Goal: Task Accomplishment & Management: Complete application form

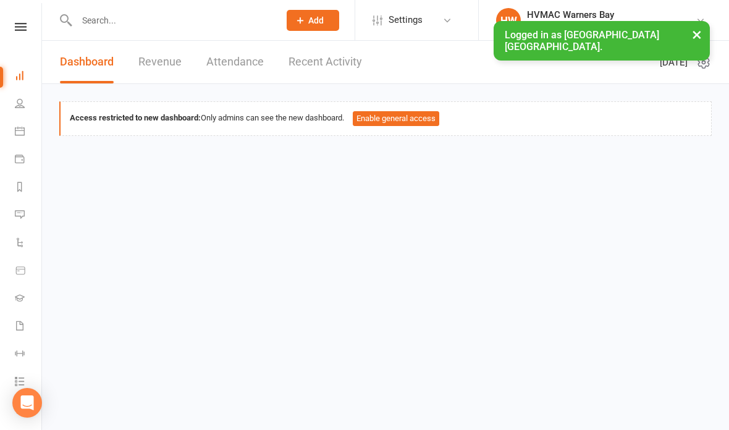
click at [20, 129] on icon at bounding box center [20, 131] width 10 height 10
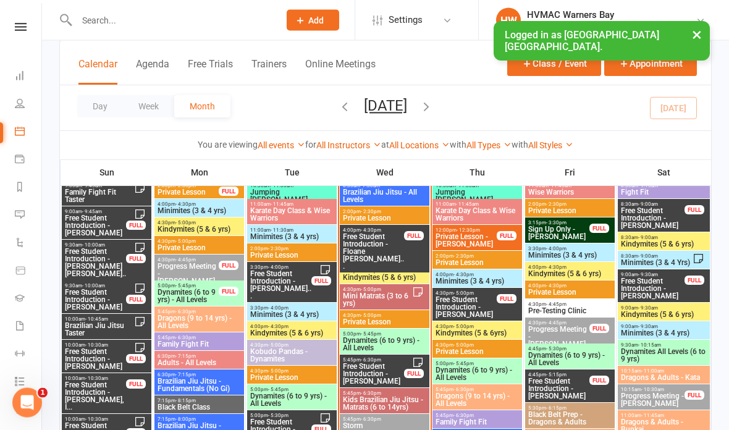
scroll to position [1350, 0]
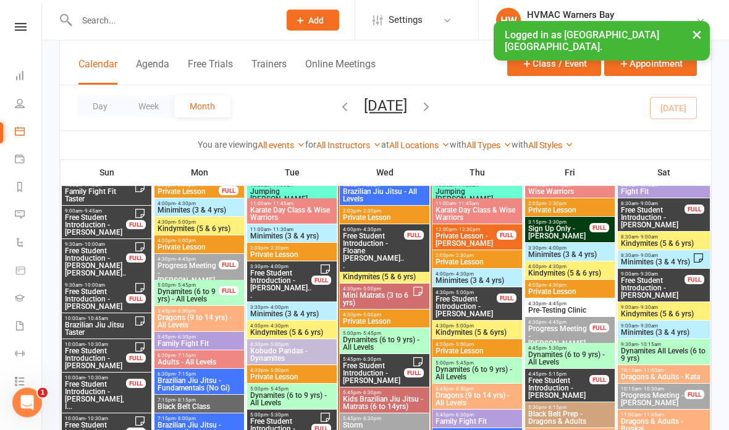
click at [390, 241] on span "Free Student Introduction - Floane [PERSON_NAME]..." at bounding box center [373, 251] width 62 height 37
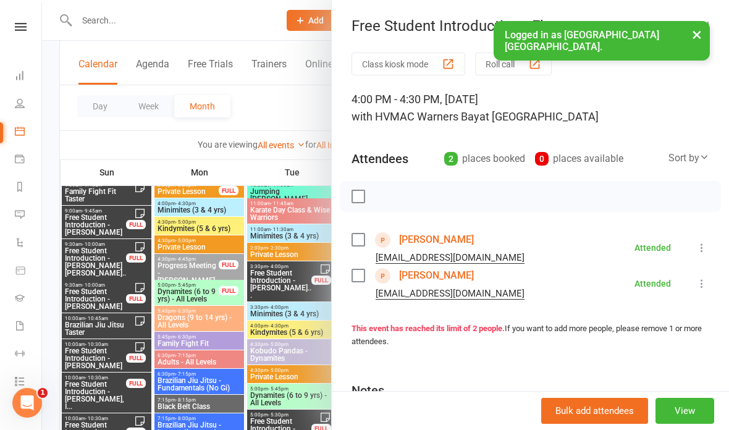
click at [449, 238] on link "Harvey Wallach" at bounding box center [436, 240] width 75 height 20
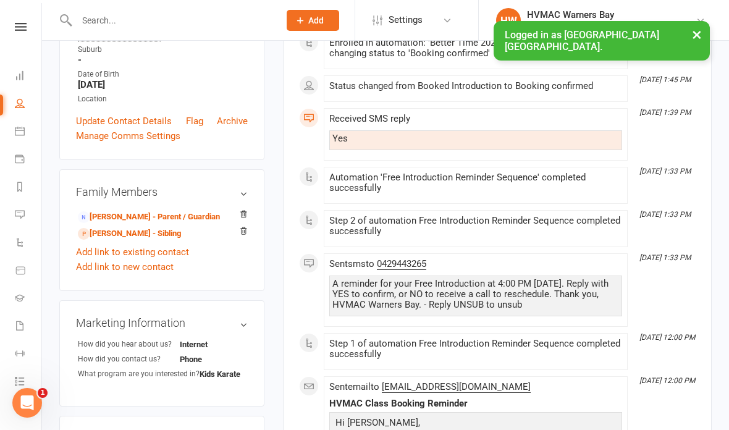
scroll to position [246, 0]
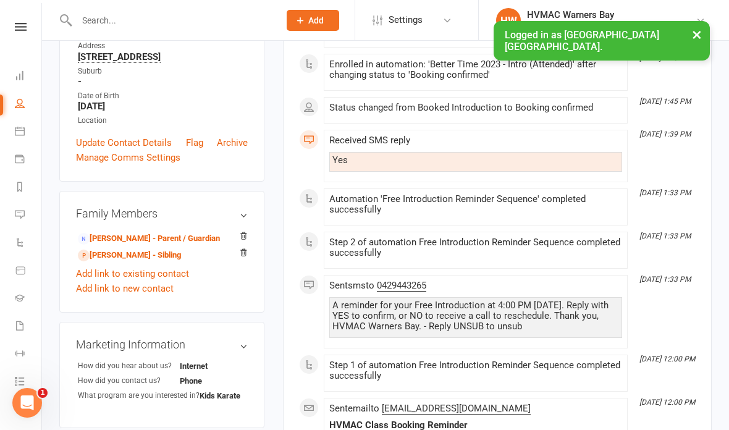
click at [151, 238] on link "Alicia Myette - Parent / Guardian" at bounding box center [149, 238] width 142 height 13
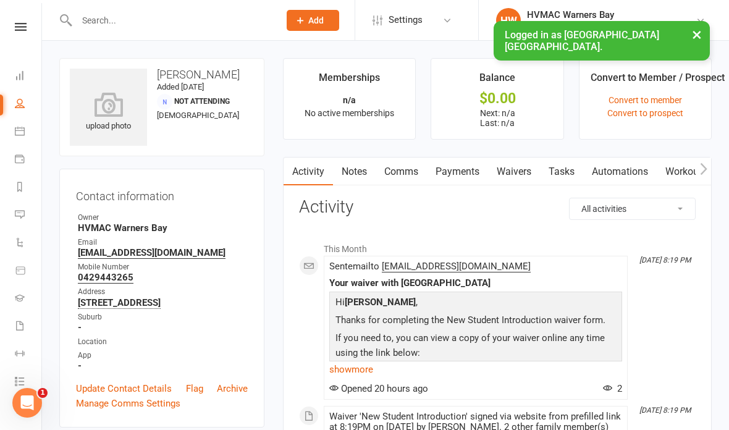
click at [519, 167] on link "Waivers" at bounding box center [514, 171] width 52 height 28
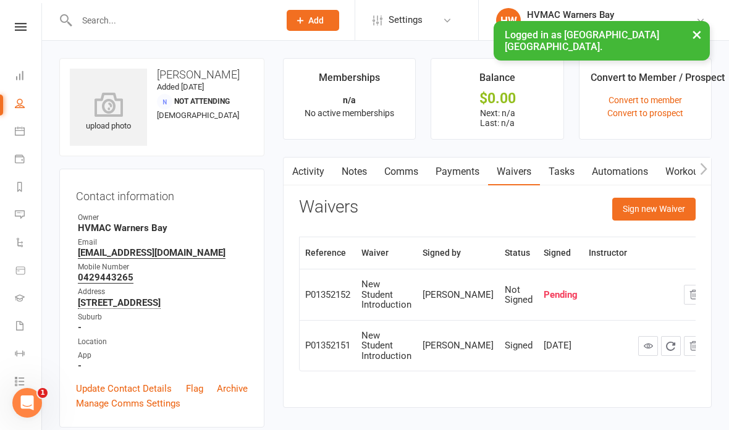
click at [643, 209] on button "Sign new Waiver" at bounding box center [653, 209] width 83 height 22
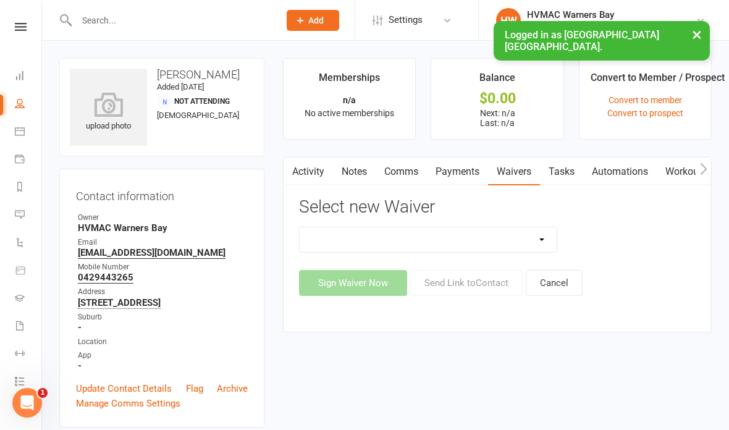
click at [529, 235] on select "Cancellation Form Cancellation Form - Kinder Kicks Fitness Challenge Goals Asse…" at bounding box center [427, 239] width 257 height 25
select select "5539"
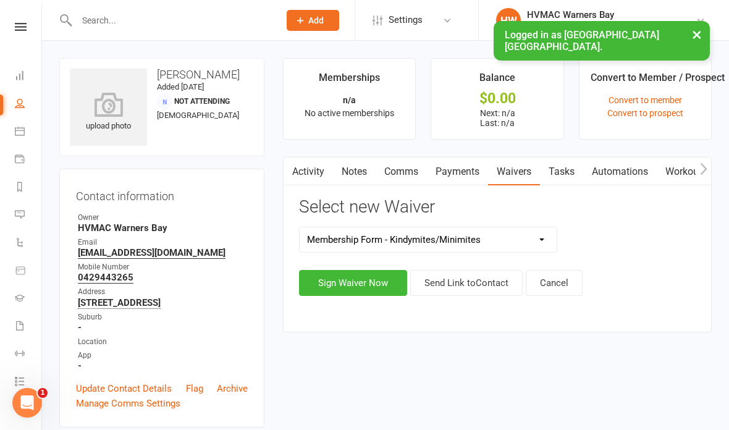
click at [353, 284] on button "Sign Waiver Now" at bounding box center [353, 283] width 108 height 26
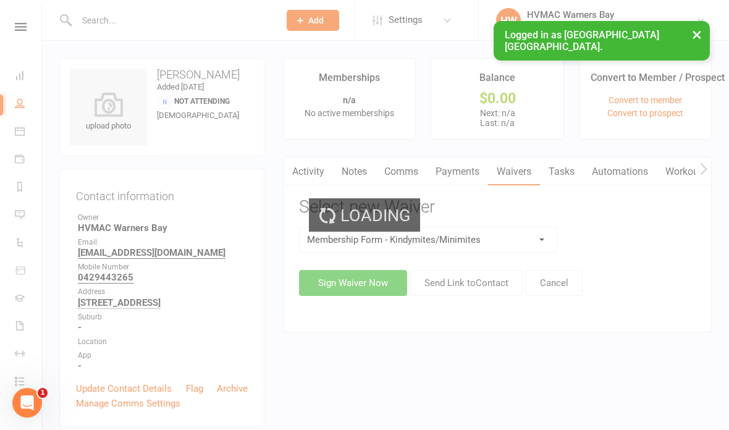
select select "bank_account"
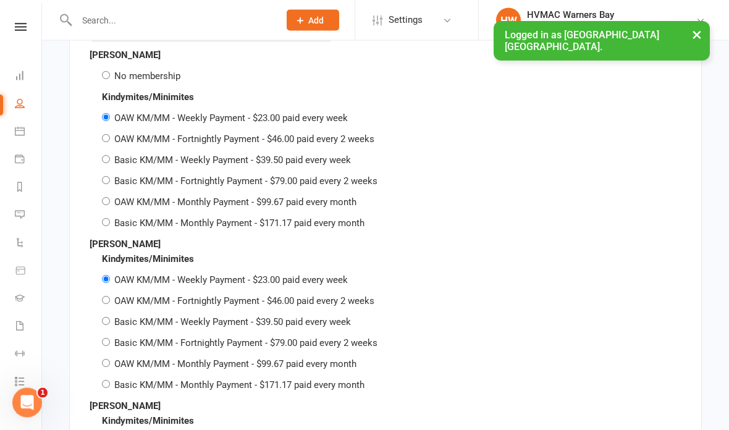
scroll to position [2384, 0]
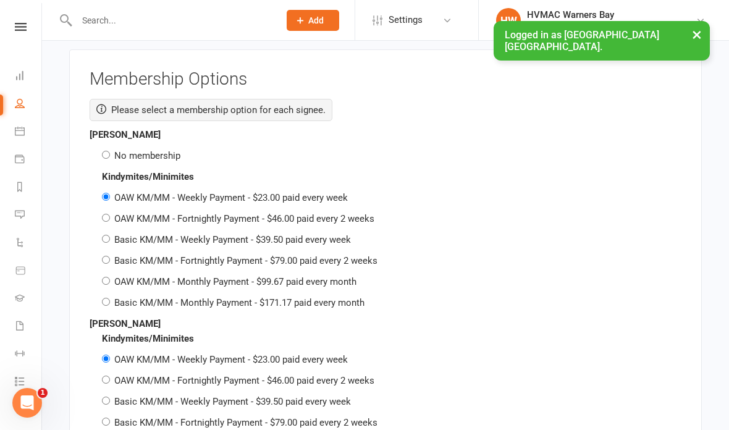
click at [99, 148] on div "No membership" at bounding box center [385, 155] width 591 height 15
click at [107, 151] on input "No membership" at bounding box center [106, 155] width 8 height 8
radio input "true"
radio input "false"
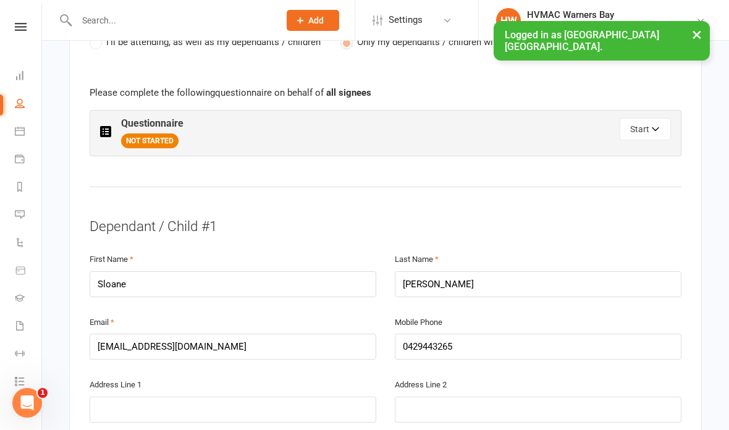
scroll to position [691, 0]
click at [645, 123] on button "Start" at bounding box center [644, 128] width 51 height 22
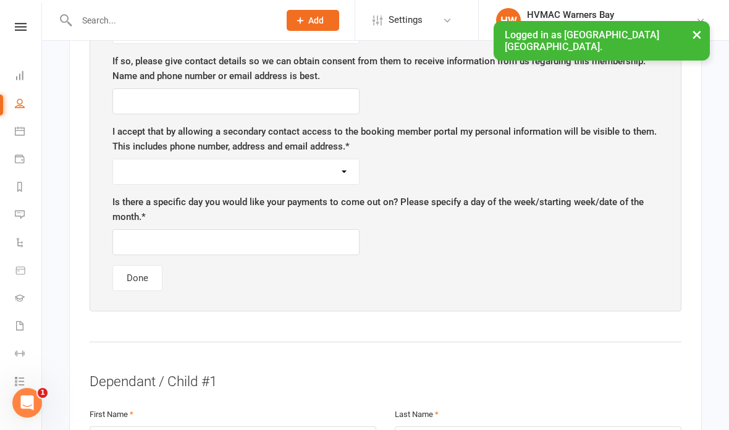
scroll to position [878, 0]
click at [298, 241] on input "text" at bounding box center [235, 241] width 247 height 26
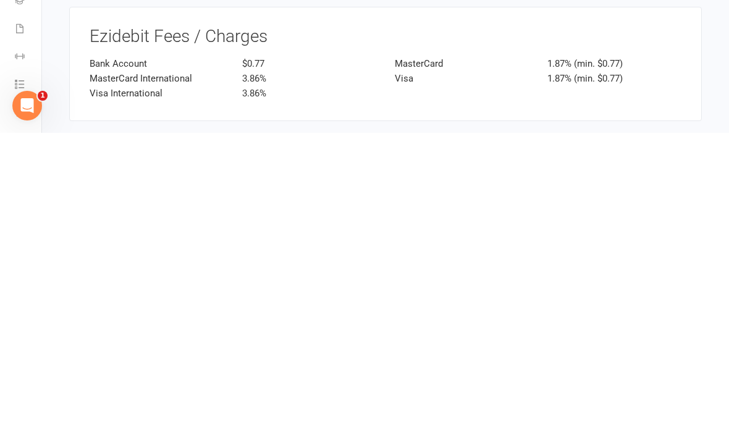
scroll to position [3367, 0]
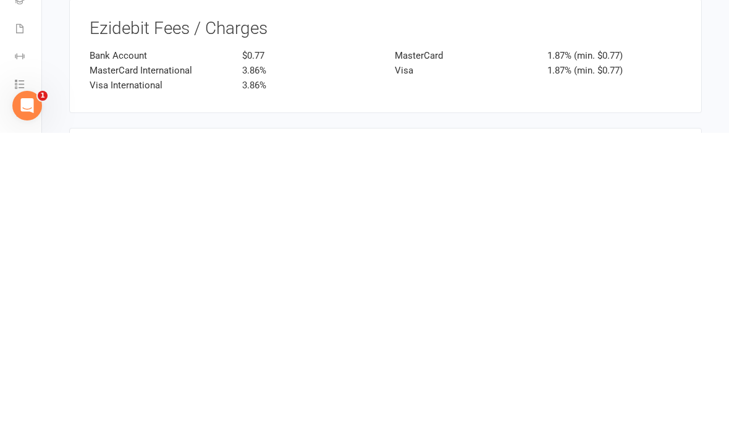
type input "Friday"
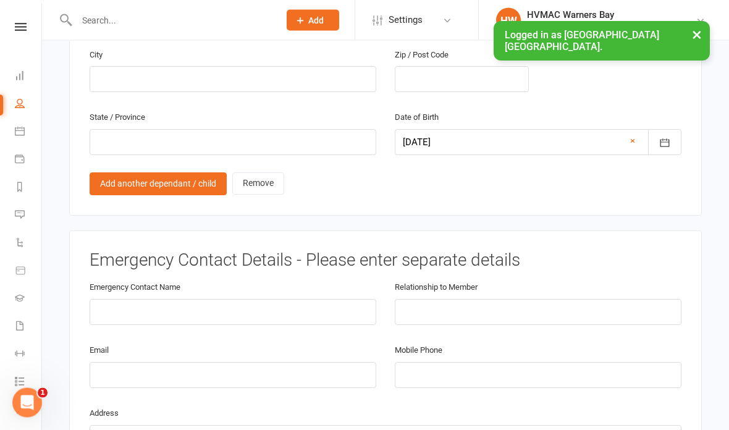
scroll to position [1888, 0]
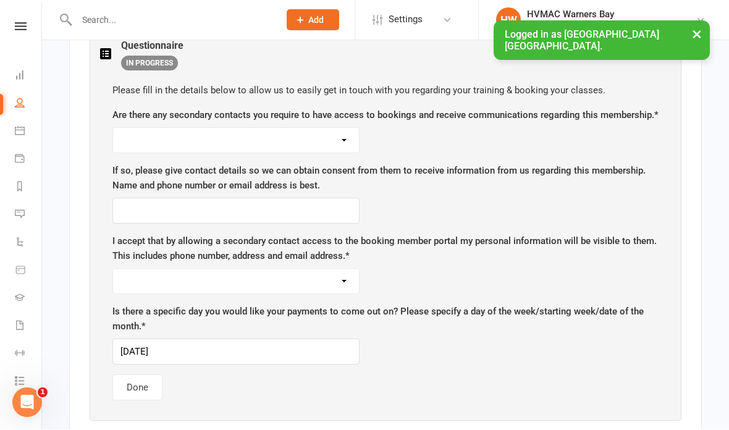
click at [291, 148] on select "Yes No" at bounding box center [236, 140] width 246 height 25
select select "Yes"
click at [269, 218] on input "text" at bounding box center [235, 211] width 247 height 26
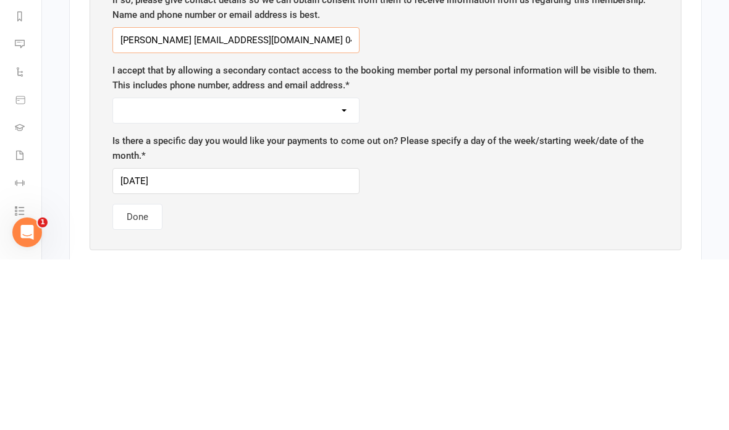
type input "Bill Wallach bswallach@gmail.com 0421786844"
click at [339, 269] on select "Yes No" at bounding box center [236, 281] width 246 height 25
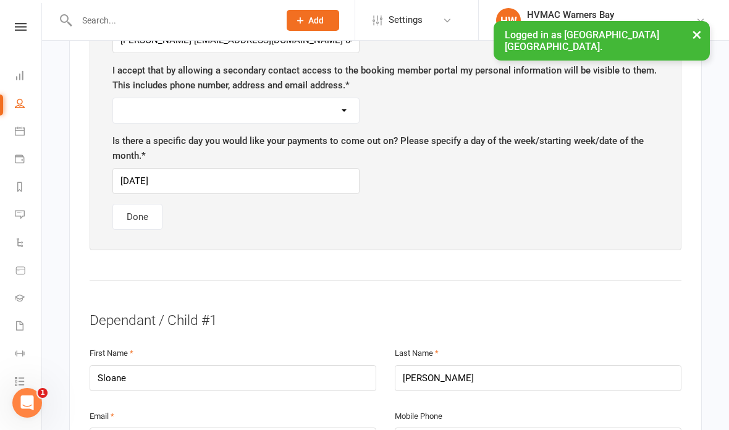
select select "Yes"
click at [148, 217] on button "Done" at bounding box center [137, 217] width 50 height 26
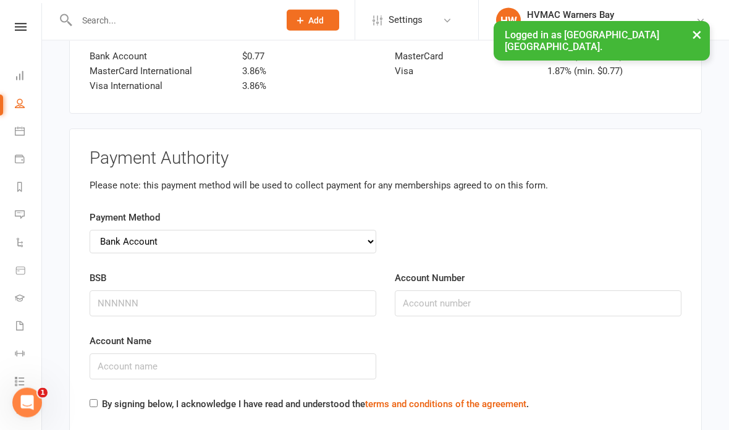
scroll to position [3325, 0]
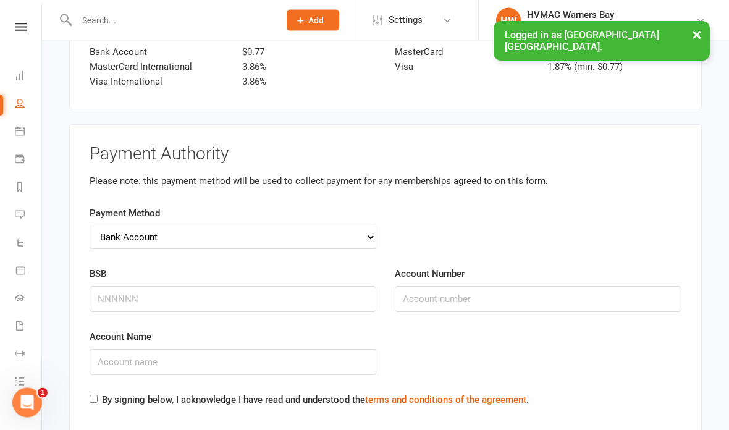
click at [190, 349] on input "Account Name" at bounding box center [233, 362] width 286 height 26
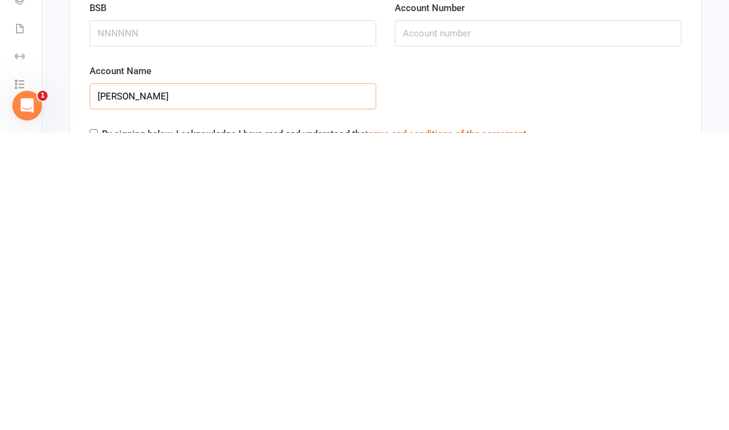
scroll to position [3301, 0]
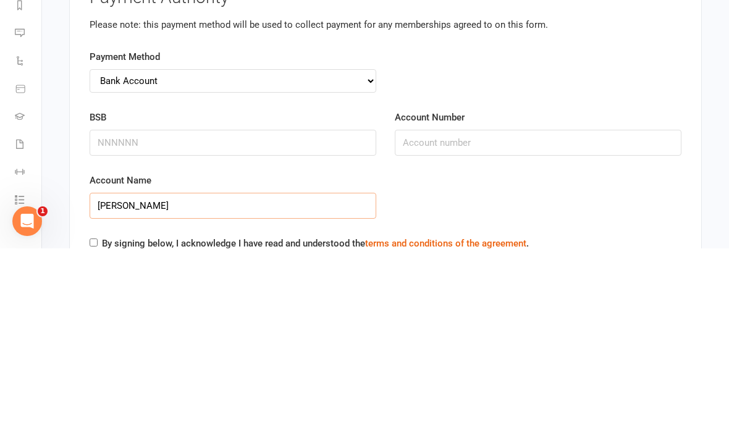
type input "Alicia Myette"
click at [325, 311] on input "BSB" at bounding box center [233, 324] width 286 height 26
type input "923100"
click at [463, 311] on input "Account Number" at bounding box center [538, 324] width 286 height 26
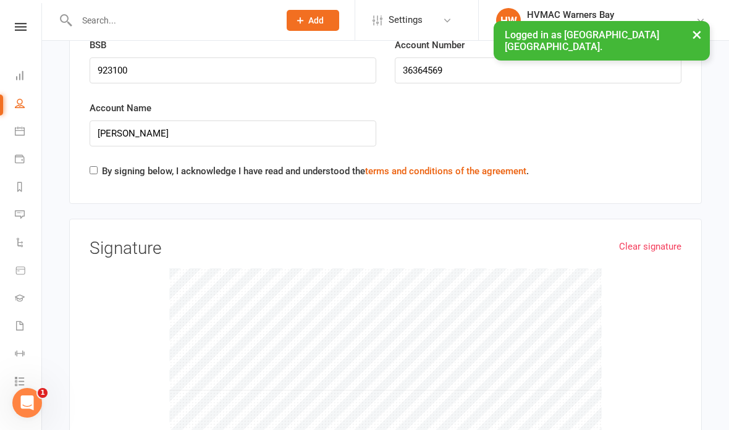
scroll to position [3554, 0]
type input "36364569"
click at [103, 164] on label "By signing below, I acknowledge I have read and understood the terms and condit…" at bounding box center [315, 171] width 427 height 15
click at [98, 167] on input "By signing below, I acknowledge I have read and understood the terms and condit…" at bounding box center [94, 171] width 8 height 8
checkbox input "true"
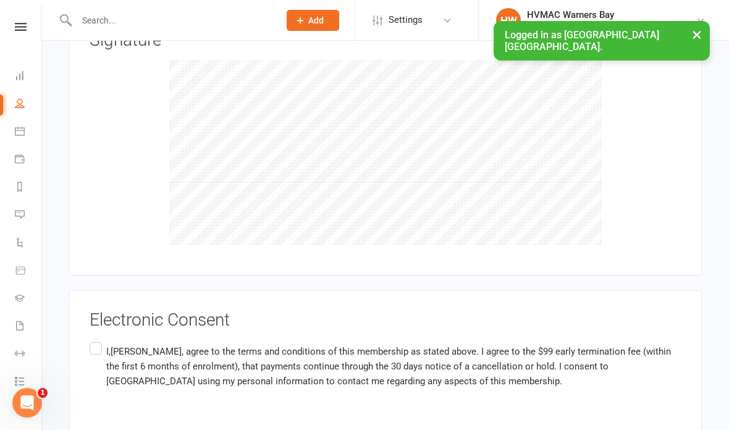
scroll to position [3777, 0]
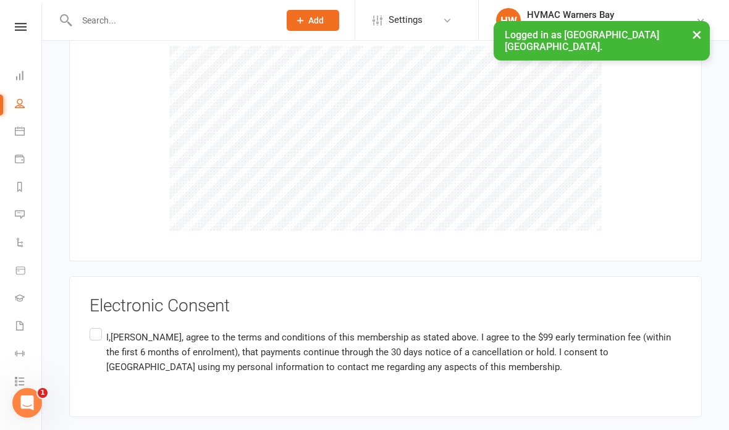
click at [99, 325] on label "I,Alicia Myette, agree to the terms and conditions of this membership as stated…" at bounding box center [385, 352] width 591 height 54
click at [98, 325] on input "I,Alicia Myette, agree to the terms and conditions of this membership as stated…" at bounding box center [94, 325] width 8 height 0
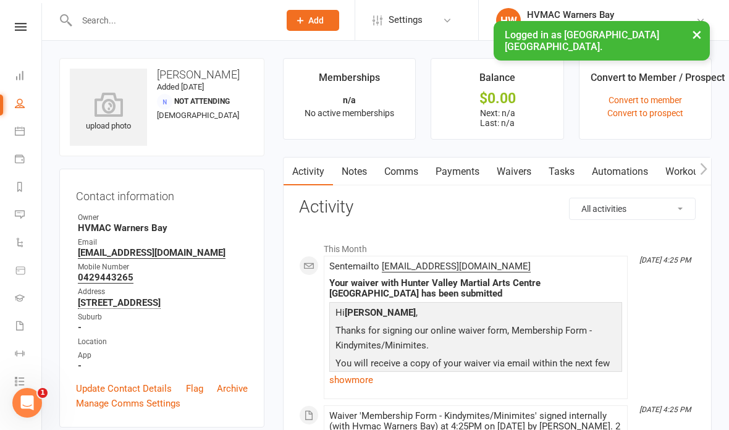
click at [232, 20] on input "text" at bounding box center [172, 20] width 198 height 17
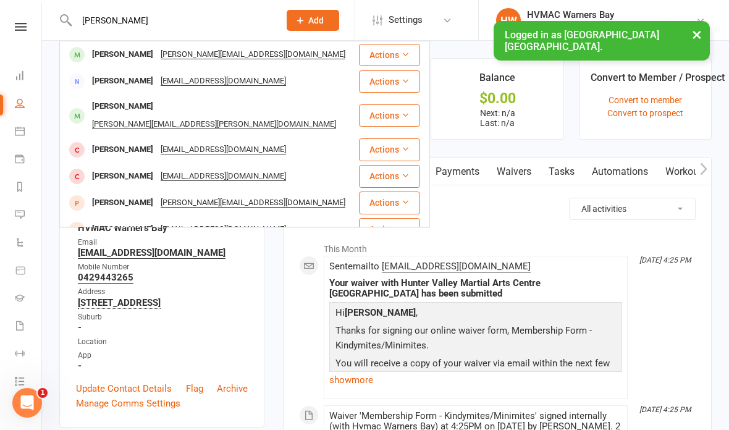
type input "Ashveer"
click at [144, 52] on div "Ashveer Moonga" at bounding box center [122, 55] width 69 height 18
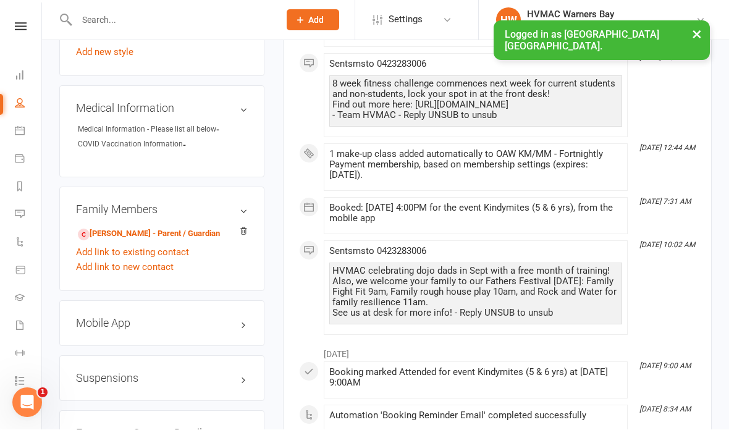
scroll to position [980, 0]
click at [172, 227] on link "Sallyanne Moonga - Parent / Guardian" at bounding box center [149, 233] width 142 height 13
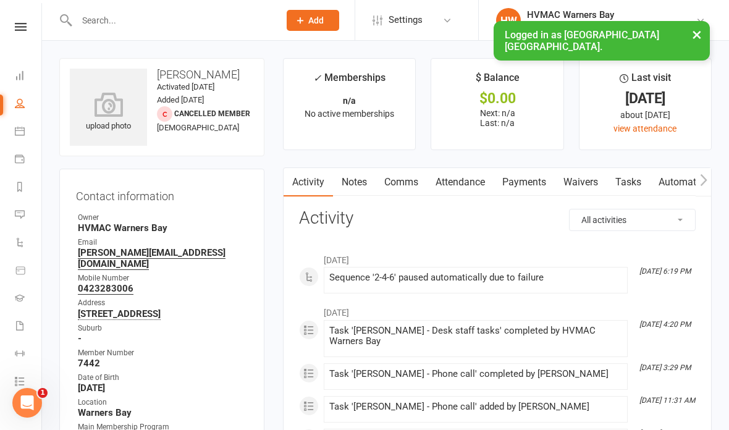
click at [593, 187] on link "Waivers" at bounding box center [580, 182] width 52 height 28
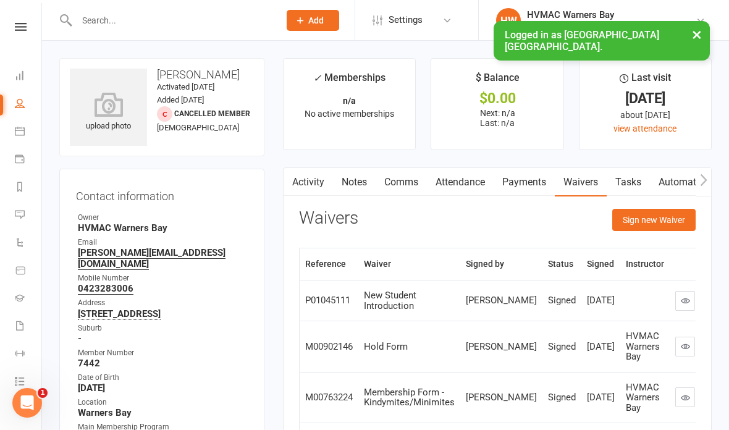
click at [665, 220] on button "Sign new Waiver" at bounding box center [653, 220] width 83 height 22
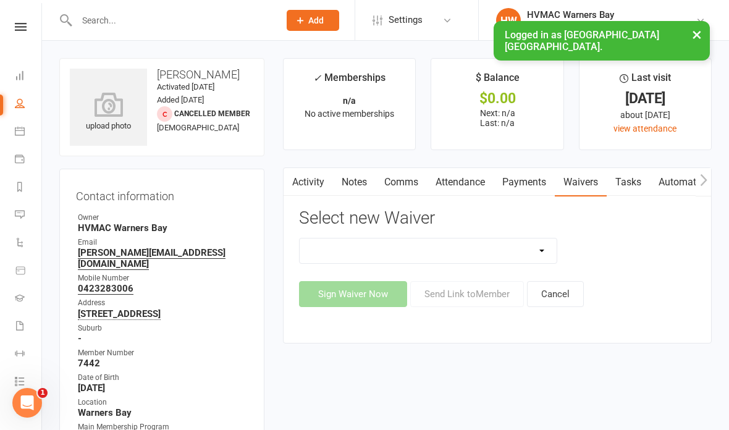
click at [546, 249] on select "Cancellation Form Cancellation Form - Kinder Kicks Fitness Challenge Goals Asse…" at bounding box center [427, 250] width 257 height 25
select select "5751"
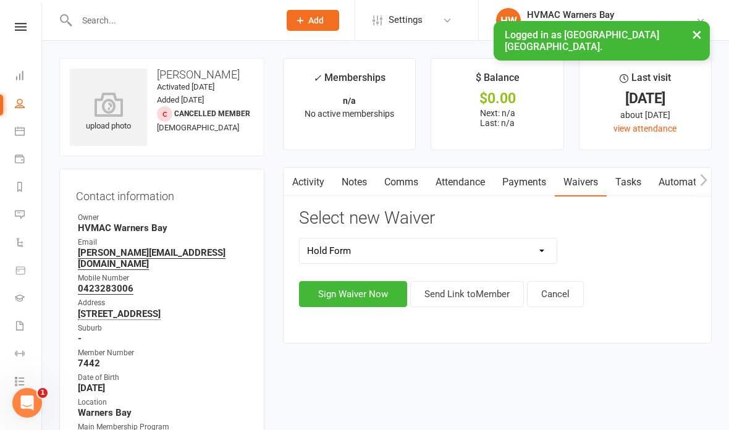
click at [366, 295] on button "Sign Waiver Now" at bounding box center [353, 294] width 108 height 26
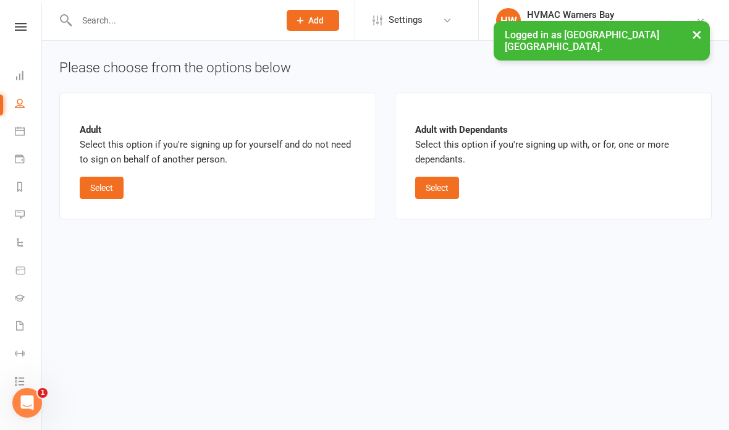
click at [443, 186] on button "Select" at bounding box center [437, 188] width 44 height 22
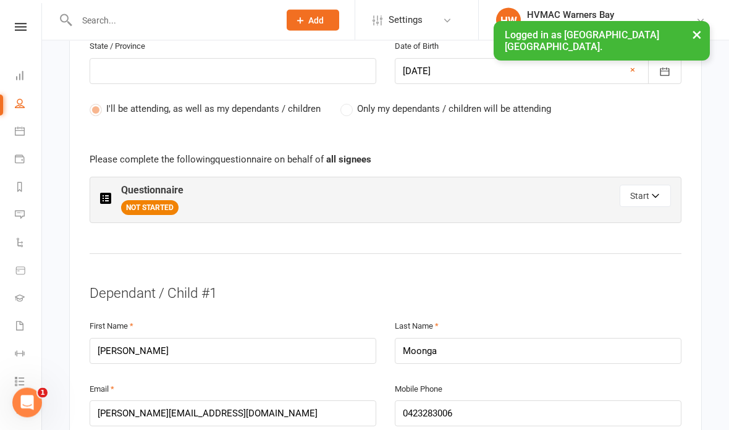
scroll to position [636, 0]
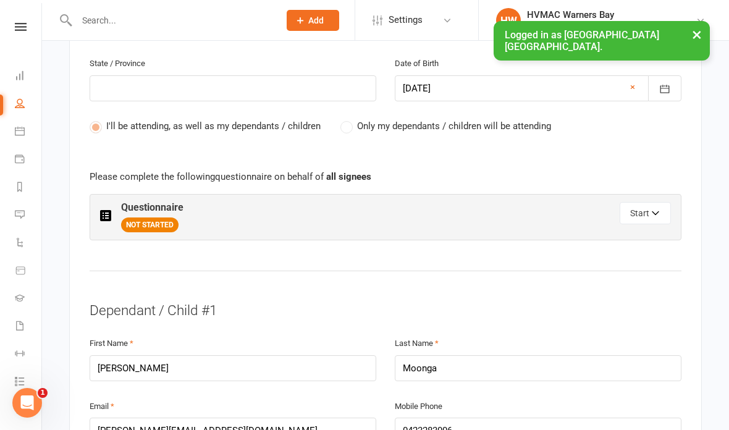
click at [649, 205] on button "Start" at bounding box center [644, 213] width 51 height 22
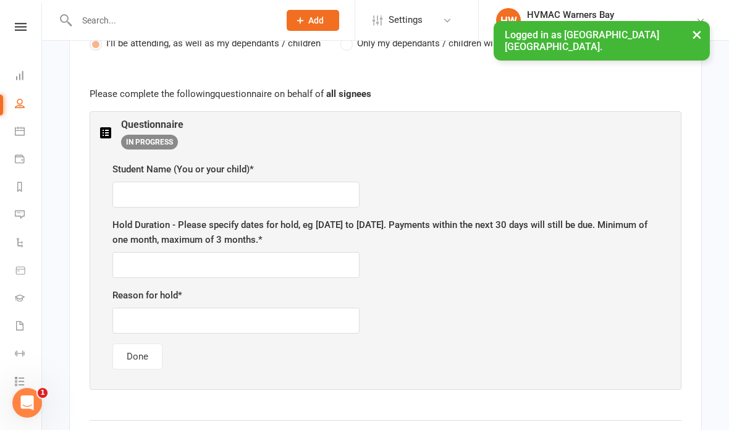
scroll to position [726, 0]
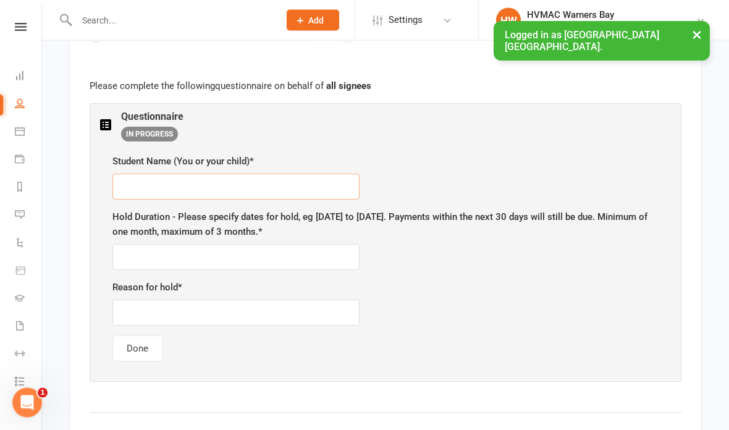
click at [312, 174] on input "text" at bounding box center [235, 187] width 247 height 26
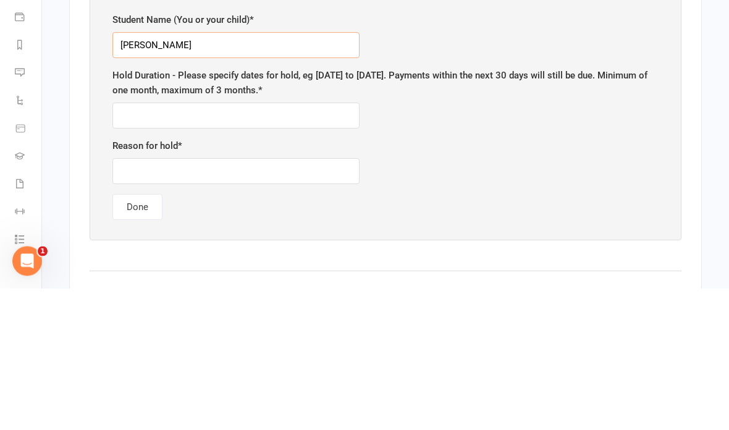
type input "Ashveer"
click at [314, 244] on input "text" at bounding box center [235, 257] width 247 height 26
type input "16/12/25 to"
click at [311, 300] on input "text" at bounding box center [235, 313] width 247 height 26
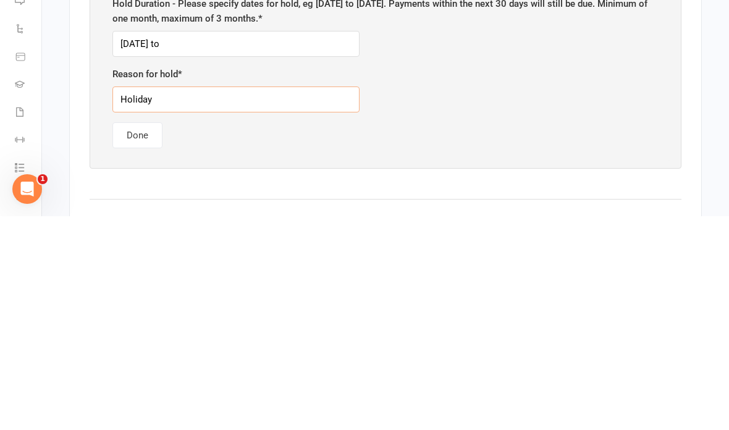
type input "Holiday"
click at [299, 244] on input "16/12/25 to" at bounding box center [235, 257] width 247 height 26
type input "16/12/25 to 19/01/26"
click at [148, 336] on button "Done" at bounding box center [137, 349] width 50 height 26
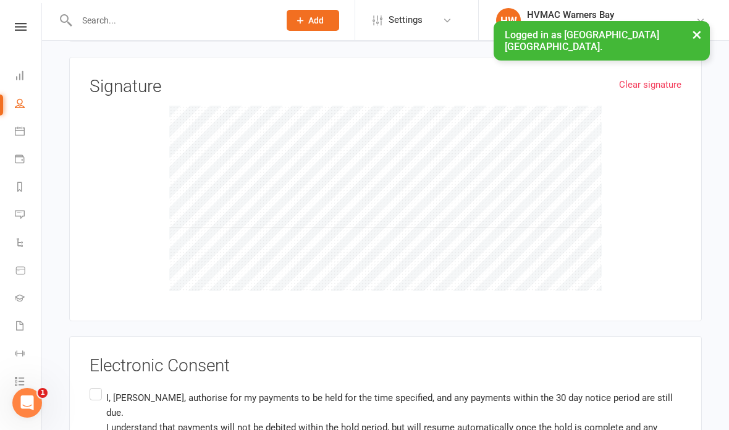
scroll to position [1306, 0]
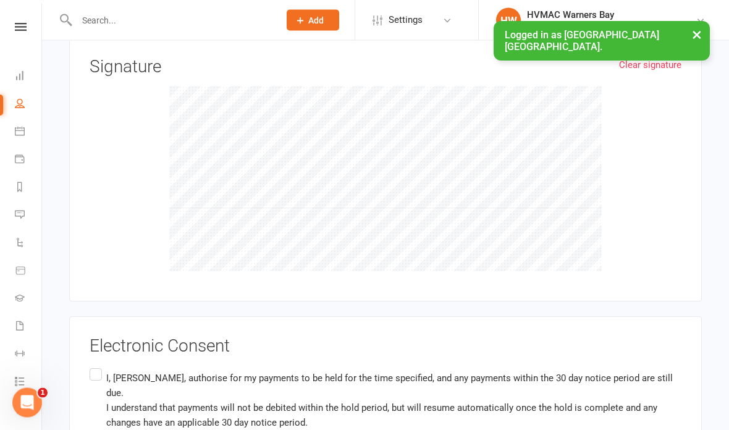
click at [95, 366] on label "I, Sallyanne Moonga , authorise for my payments to be held for the time specifi…" at bounding box center [385, 400] width 591 height 69
click at [95, 366] on input "I, Sallyanne Moonga , authorise for my payments to be held for the time specifi…" at bounding box center [94, 366] width 8 height 0
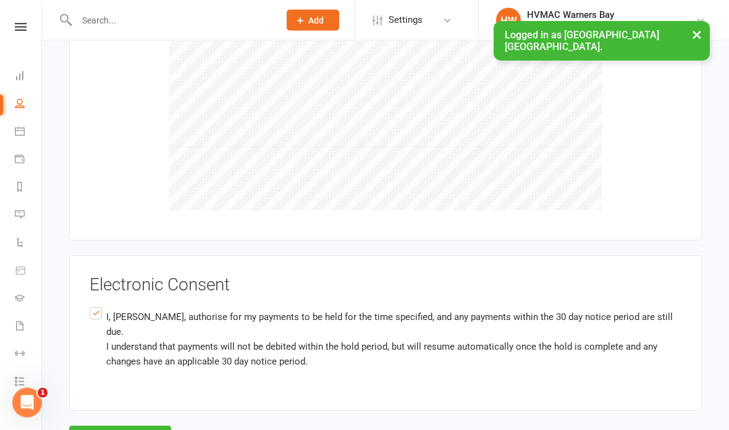
scroll to position [1369, 0]
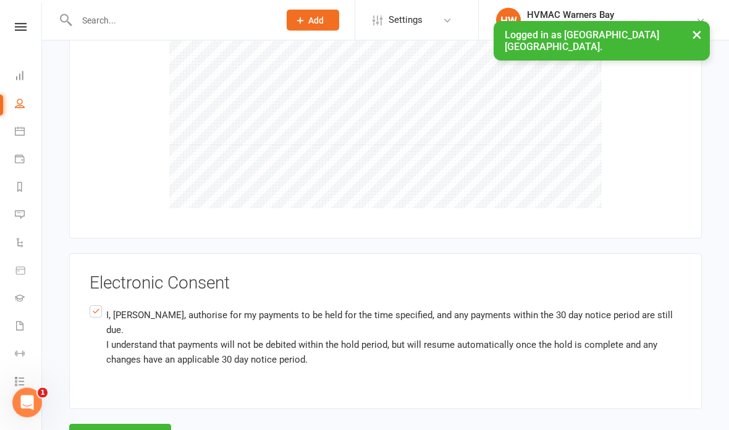
click at [103, 426] on button "Agree & Submit" at bounding box center [120, 437] width 102 height 26
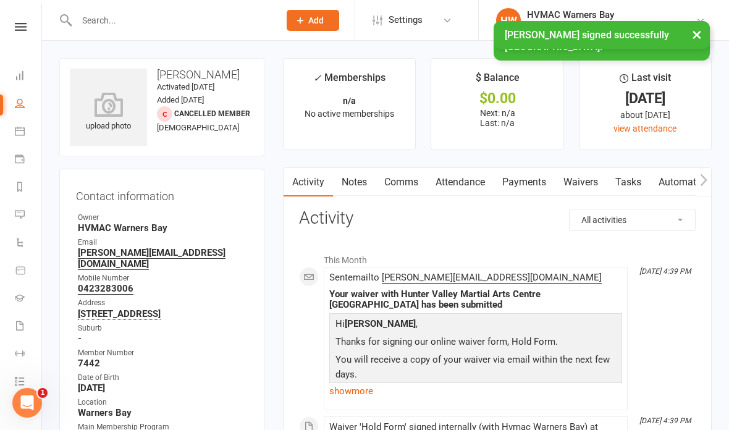
click at [27, 29] on link at bounding box center [21, 27] width 44 height 8
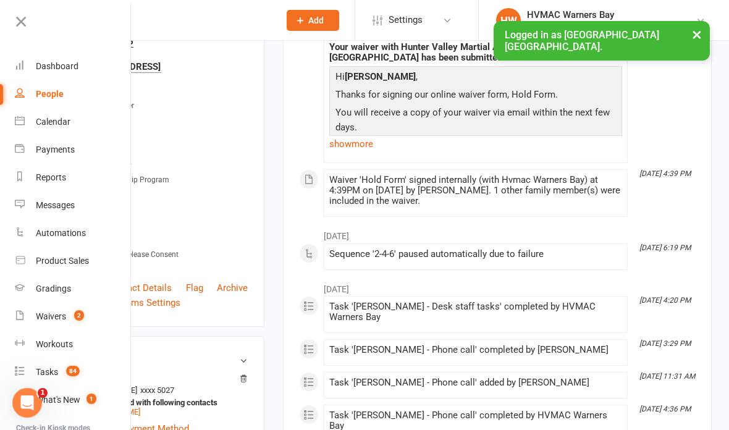
scroll to position [256, 0]
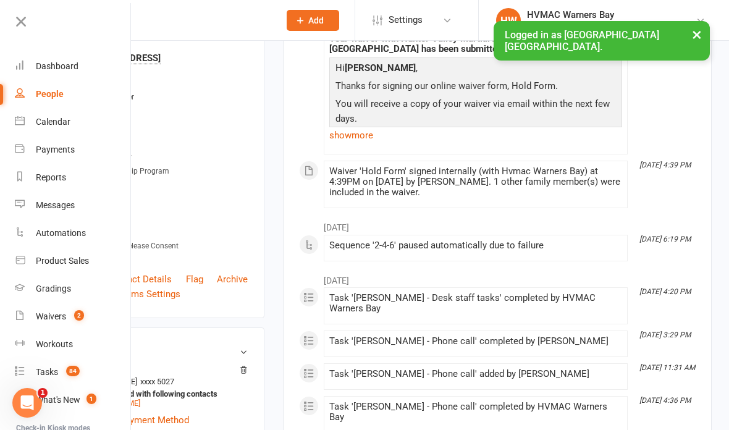
click at [19, 17] on icon at bounding box center [20, 21] width 17 height 17
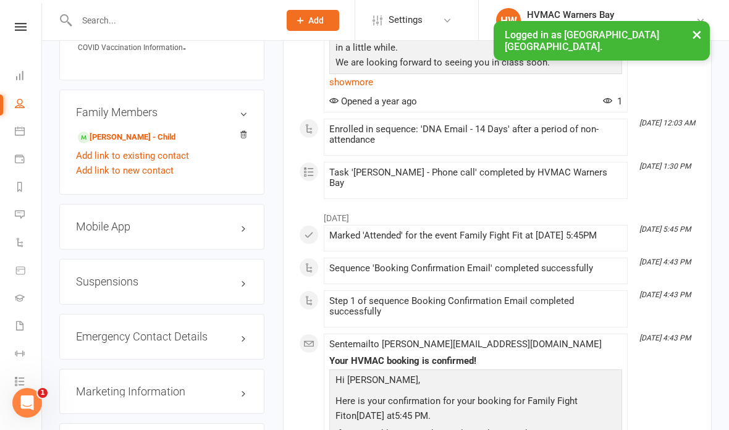
scroll to position [1139, 0]
click at [111, 137] on link "Ashveer Moonga - Child" at bounding box center [127, 136] width 98 height 13
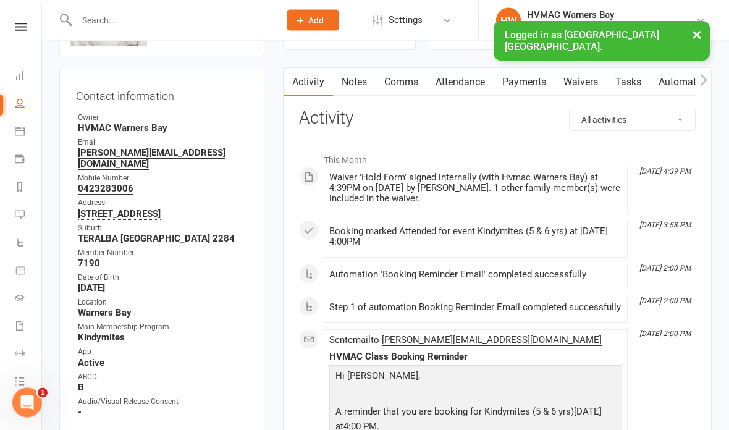
scroll to position [102, 0]
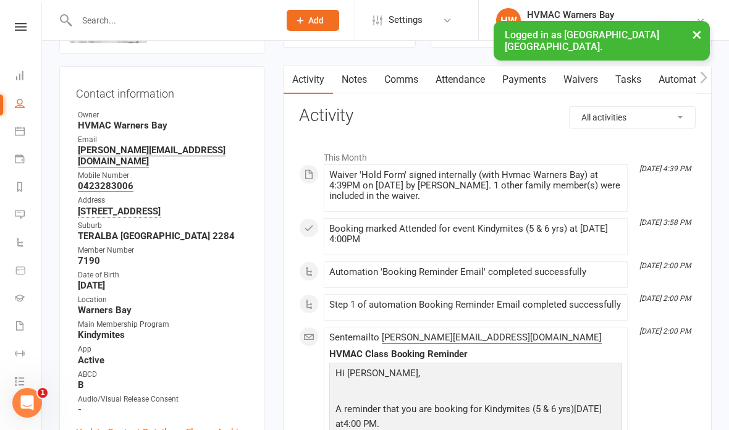
click at [354, 87] on link "Notes" at bounding box center [354, 79] width 43 height 28
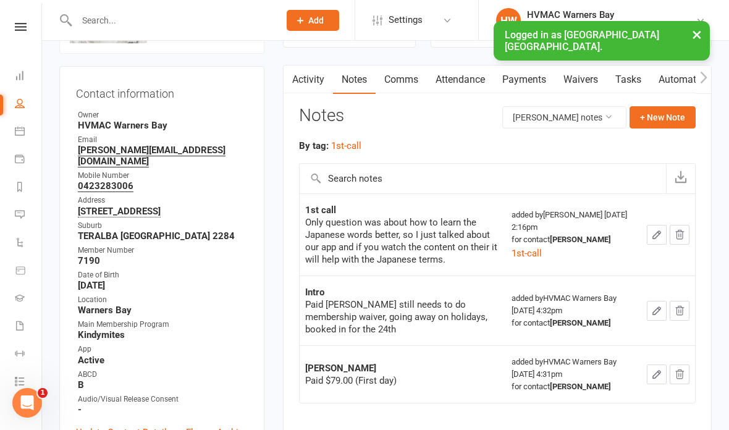
click at [662, 119] on button "+ New Note" at bounding box center [662, 117] width 66 height 22
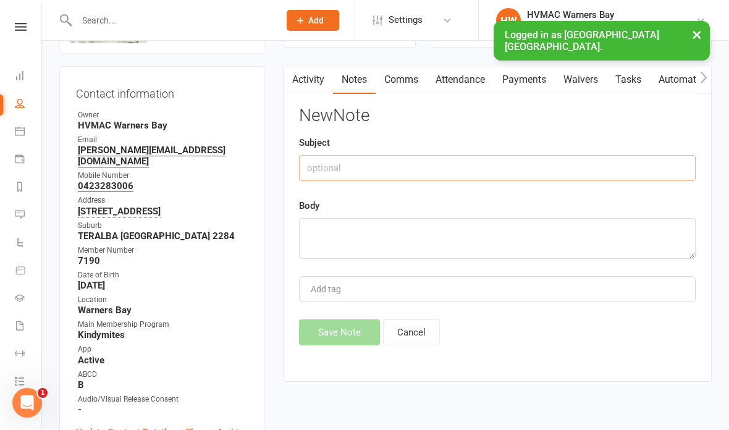
click at [340, 178] on input "text" at bounding box center [497, 168] width 396 height 26
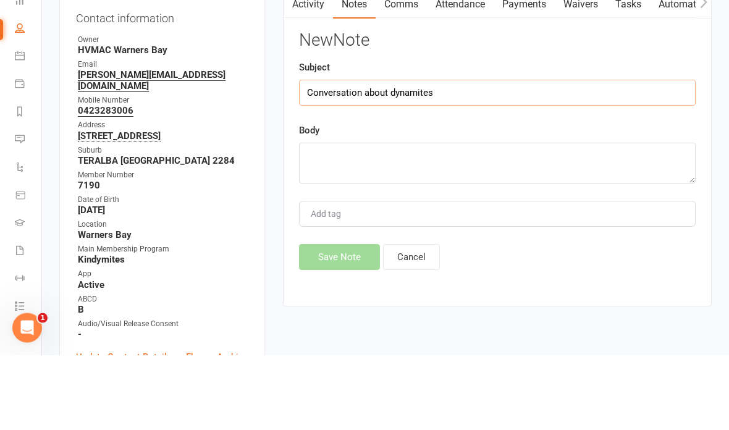
type input "Conversation about dynamites"
click at [526, 218] on textarea at bounding box center [497, 238] width 396 height 41
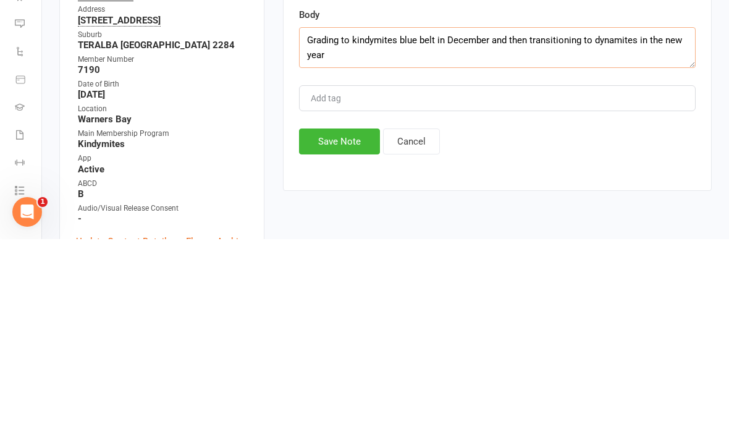
type textarea "Grading to kindymites blue belt in December and then transitioning to dynamites…"
click at [349, 319] on button "Save Note" at bounding box center [339, 332] width 81 height 26
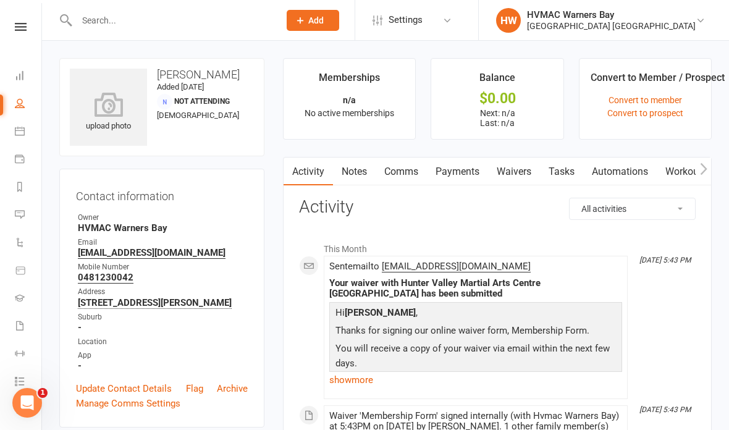
click at [17, 132] on icon at bounding box center [20, 131] width 10 height 10
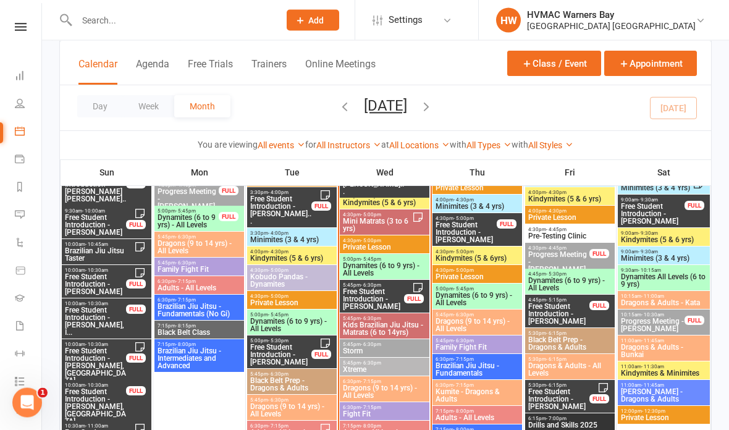
scroll to position [1425, 0]
click at [375, 224] on span "Mini Matrats (3 to 6 yrs)" at bounding box center [377, 224] width 70 height 15
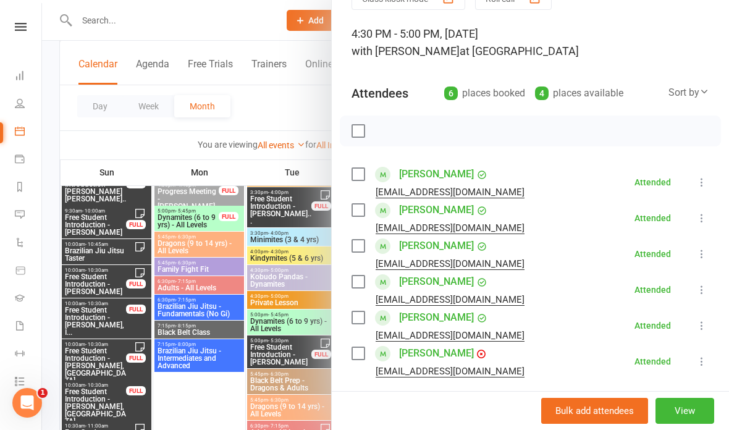
scroll to position [66, 0]
click at [260, 109] on div at bounding box center [385, 215] width 687 height 430
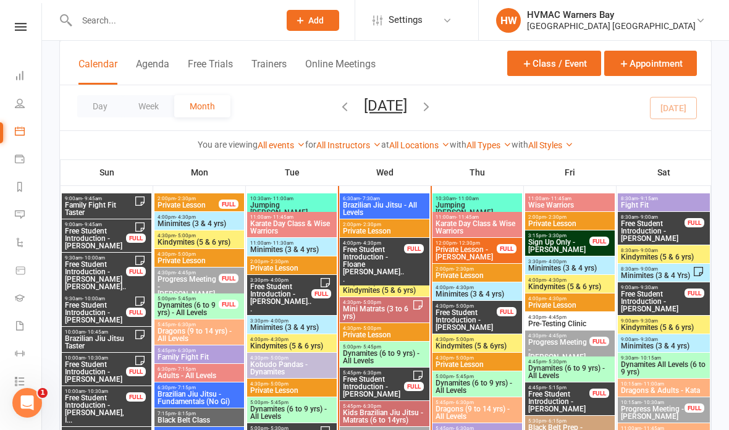
scroll to position [1332, 0]
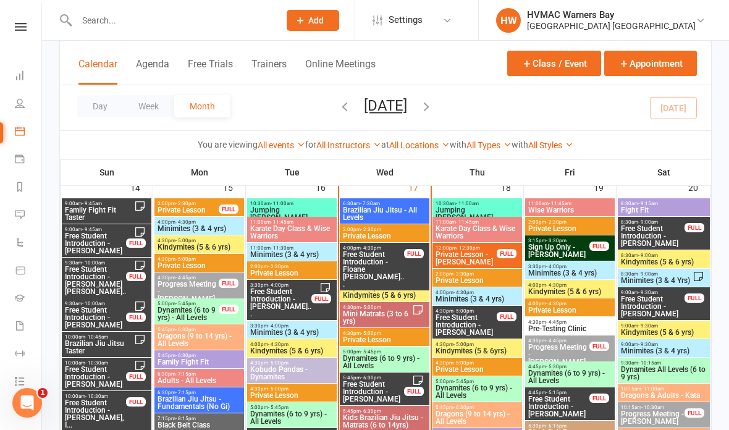
click at [121, 41] on div "Calendar Agenda Free Trials Trainers Online Meetings Class / Event Appointment" at bounding box center [385, 63] width 651 height 44
click at [123, 27] on input "text" at bounding box center [172, 20] width 198 height 17
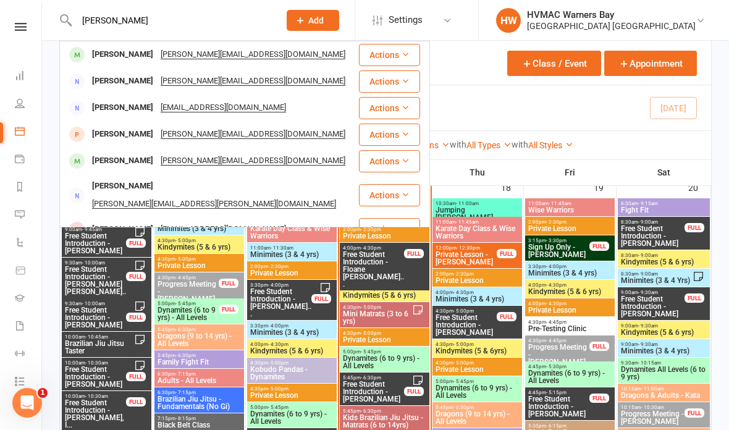
type input "[PERSON_NAME]"
click at [227, 54] on div "[PERSON_NAME][EMAIL_ADDRESS][DOMAIN_NAME]" at bounding box center [253, 55] width 192 height 18
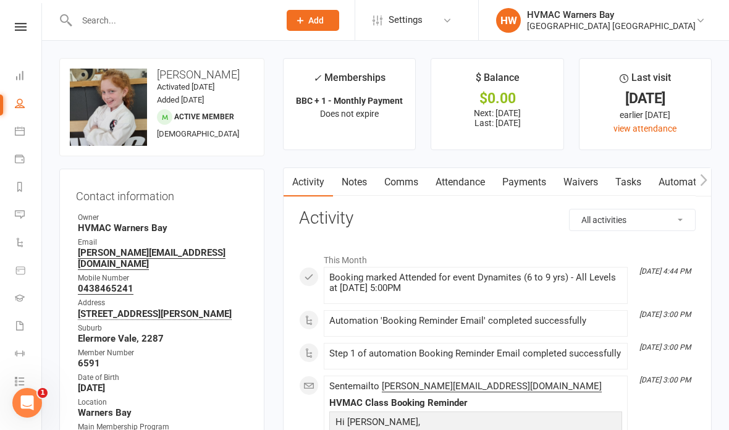
click at [581, 178] on link "Waivers" at bounding box center [580, 182] width 52 height 28
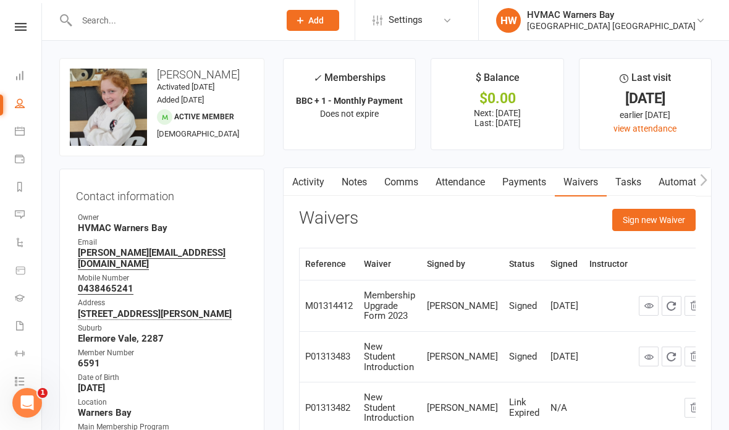
click at [654, 215] on button "Sign new Waiver" at bounding box center [653, 220] width 83 height 22
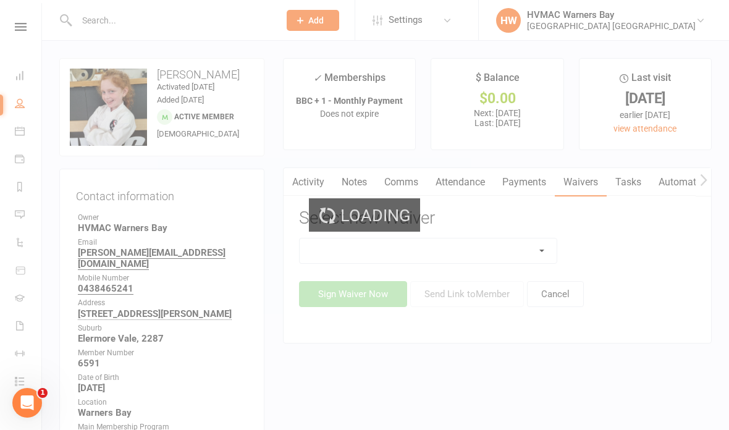
click at [514, 257] on div "Loading" at bounding box center [364, 215] width 729 height 430
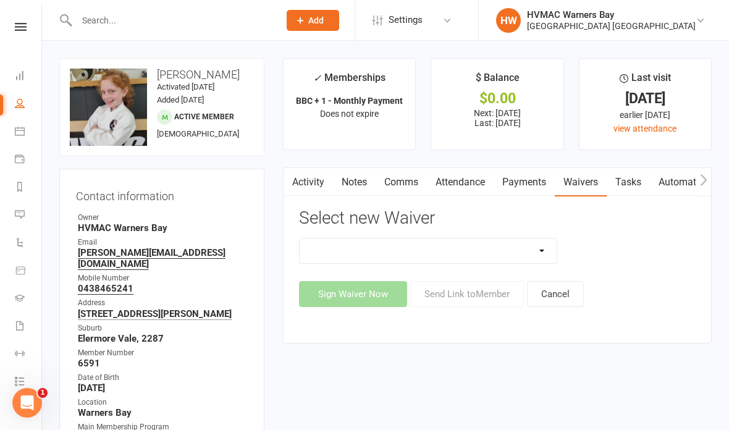
click at [520, 244] on select "Cancellation Form Cancellation Form - Kinder Kicks Fitness Challenge Goals Asse…" at bounding box center [427, 250] width 257 height 25
select select "6348"
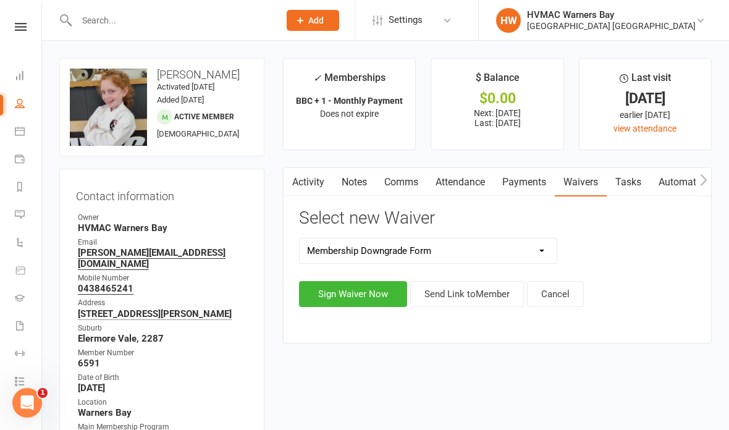
click at [363, 286] on button "Sign Waiver Now" at bounding box center [353, 294] width 108 height 26
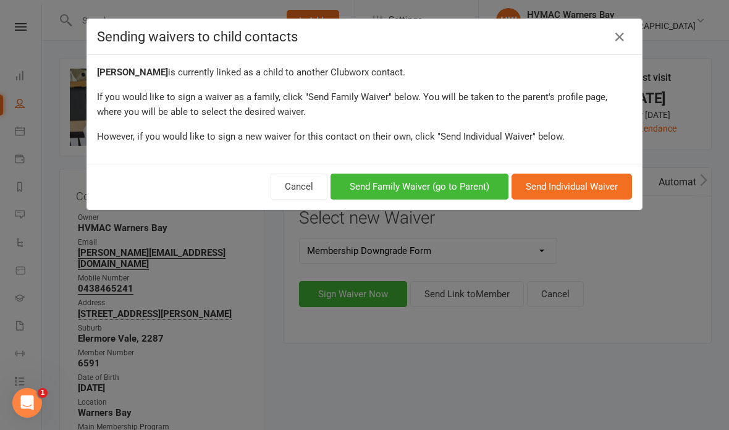
click at [454, 178] on button "Send Family Waiver (go to Parent)" at bounding box center [419, 186] width 178 height 26
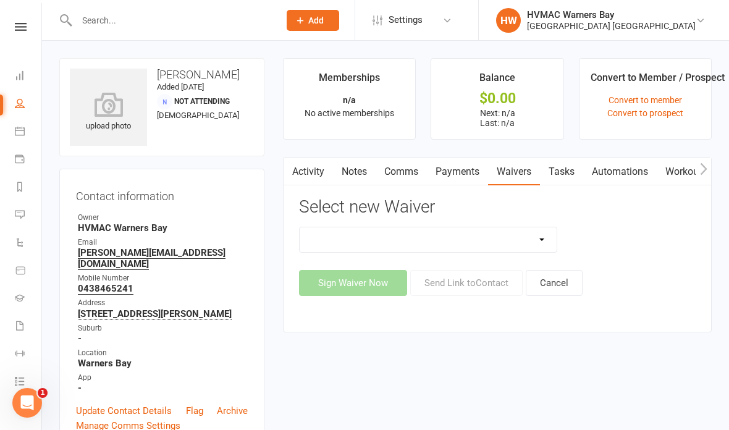
click at [498, 235] on select "Cancellation Form Cancellation Form - Kinder Kicks Fitness Challenge Goals Asse…" at bounding box center [427, 239] width 257 height 25
select select "6348"
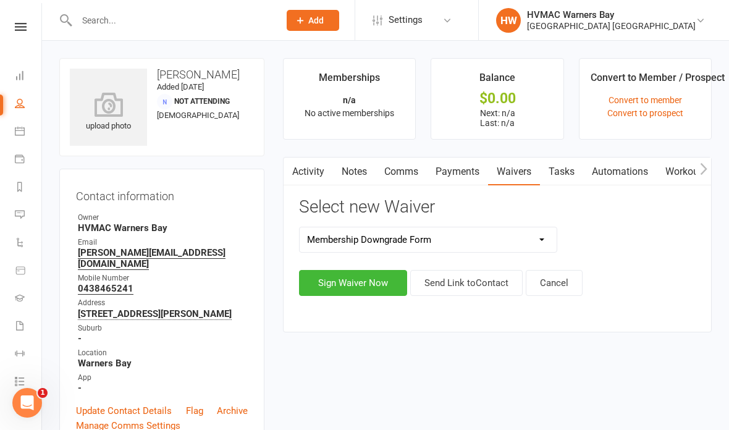
click at [364, 271] on button "Sign Waiver Now" at bounding box center [353, 283] width 108 height 26
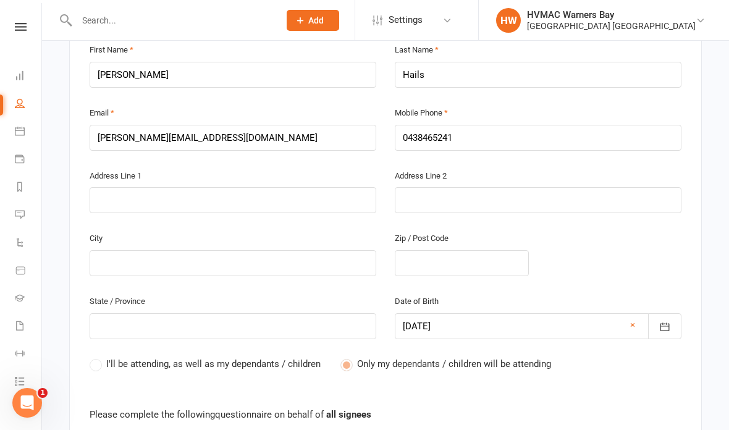
scroll to position [422, 0]
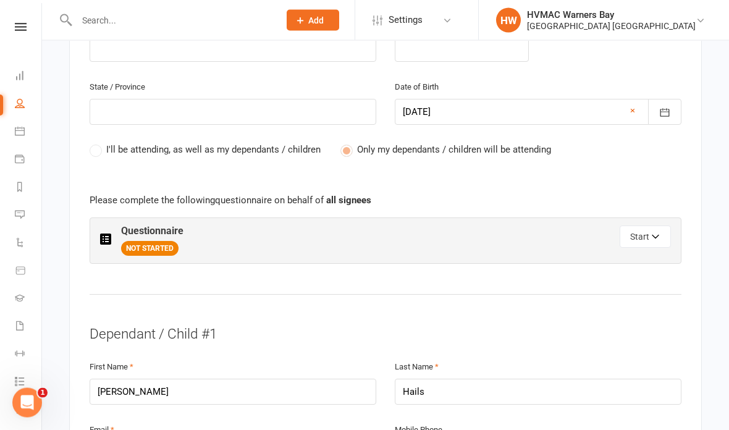
click at [639, 239] on button "Start" at bounding box center [644, 237] width 51 height 22
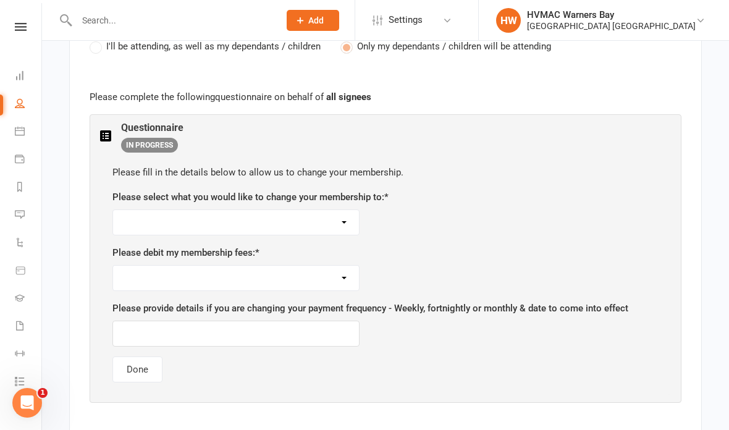
scroll to position [704, 0]
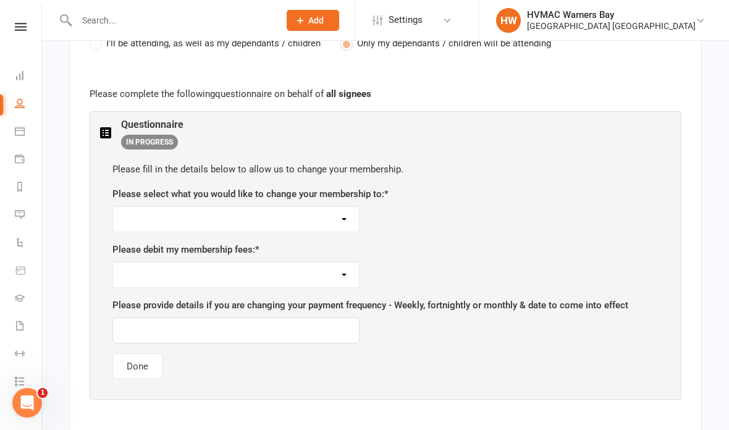
click at [306, 207] on select "Basic Membership - Two Classes a Week BBC Membership + 1 - Three Classes a Week…" at bounding box center [236, 219] width 246 height 25
select select "Basic Membership - Two Classes a Week"
click at [296, 277] on select "As per current schedule Change to different frequency/day of the week" at bounding box center [236, 274] width 246 height 25
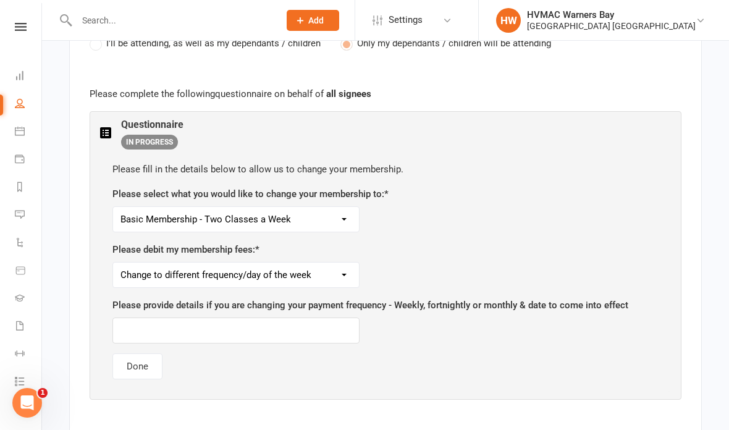
click at [301, 262] on select "As per current schedule Change to different frequency/day of the week" at bounding box center [236, 274] width 246 height 25
select select "As per current schedule"
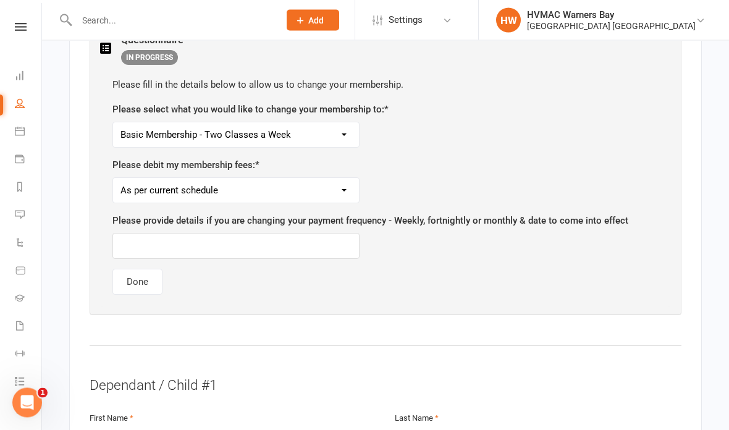
scroll to position [790, 0]
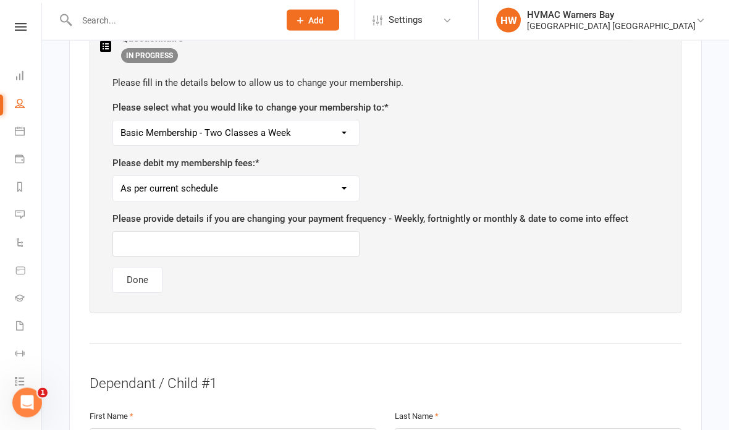
click at [146, 268] on button "Done" at bounding box center [137, 280] width 50 height 26
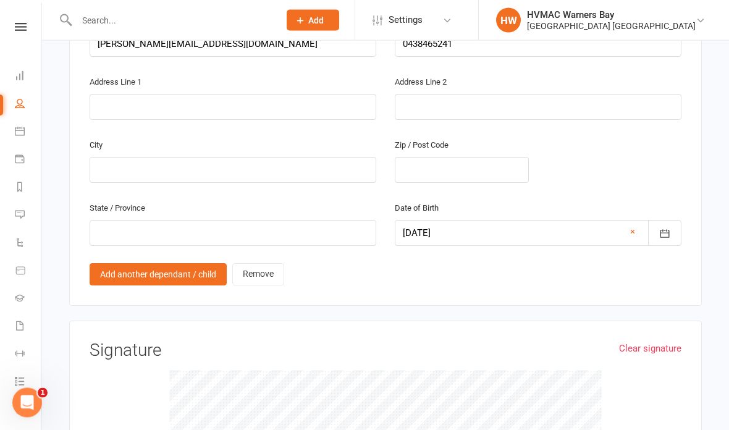
scroll to position [1393, 0]
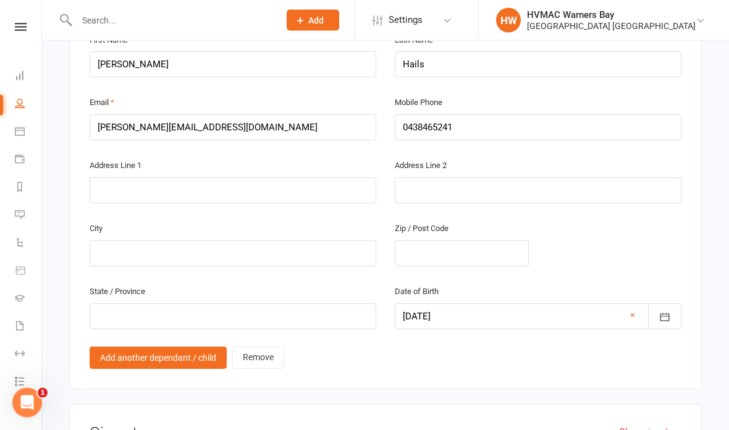
click at [264, 347] on link "Remove" at bounding box center [258, 358] width 52 height 22
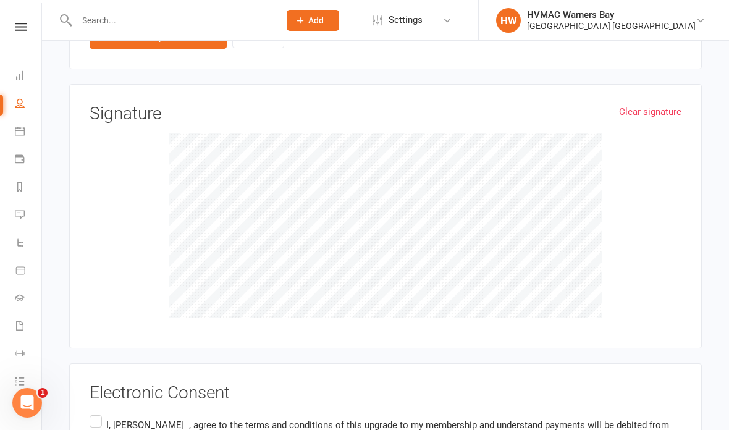
scroll to position [1249, 0]
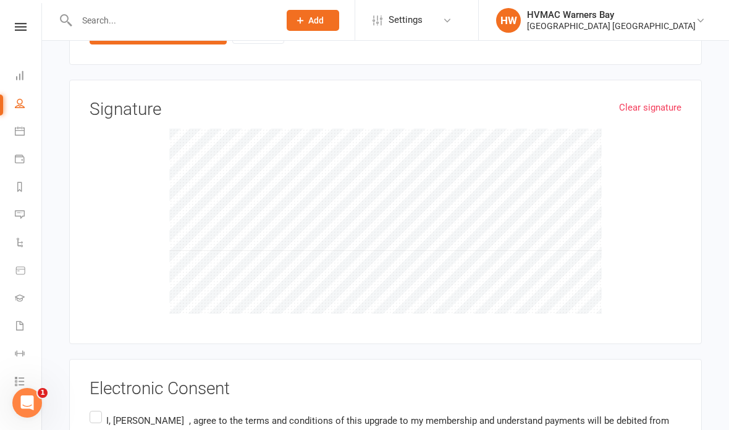
click at [99, 393] on div "Electronic Consent I, [PERSON_NAME] , agree to the terms and conditions of this…" at bounding box center [385, 431] width 591 height 104
click at [99, 408] on label "I, [PERSON_NAME] , agree to the terms and conditions of this upgrade to my memb…" at bounding box center [385, 437] width 591 height 59
click at [98, 408] on input "I, [PERSON_NAME] , agree to the terms and conditions of this upgrade to my memb…" at bounding box center [94, 408] width 8 height 0
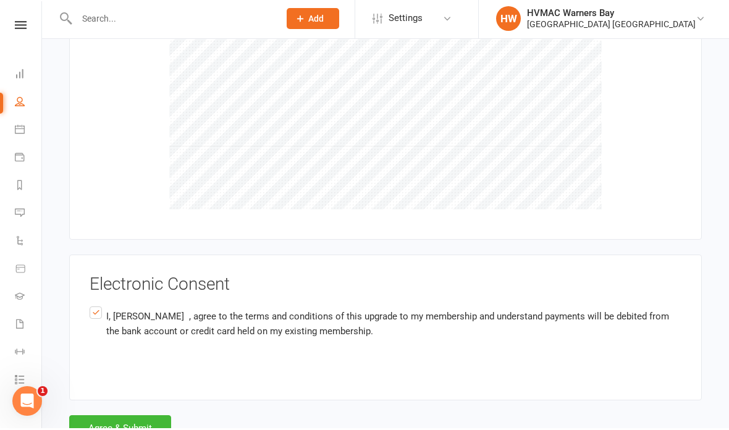
scroll to position [1351, 0]
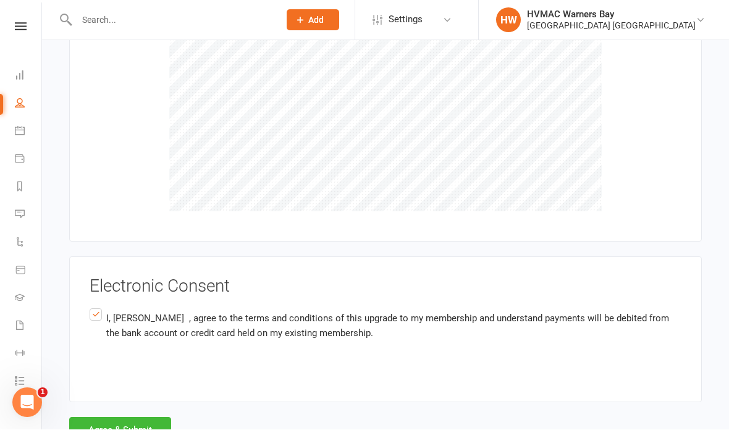
click at [102, 417] on button "Agree & Submit" at bounding box center [120, 430] width 102 height 26
